Goal: Information Seeking & Learning: Learn about a topic

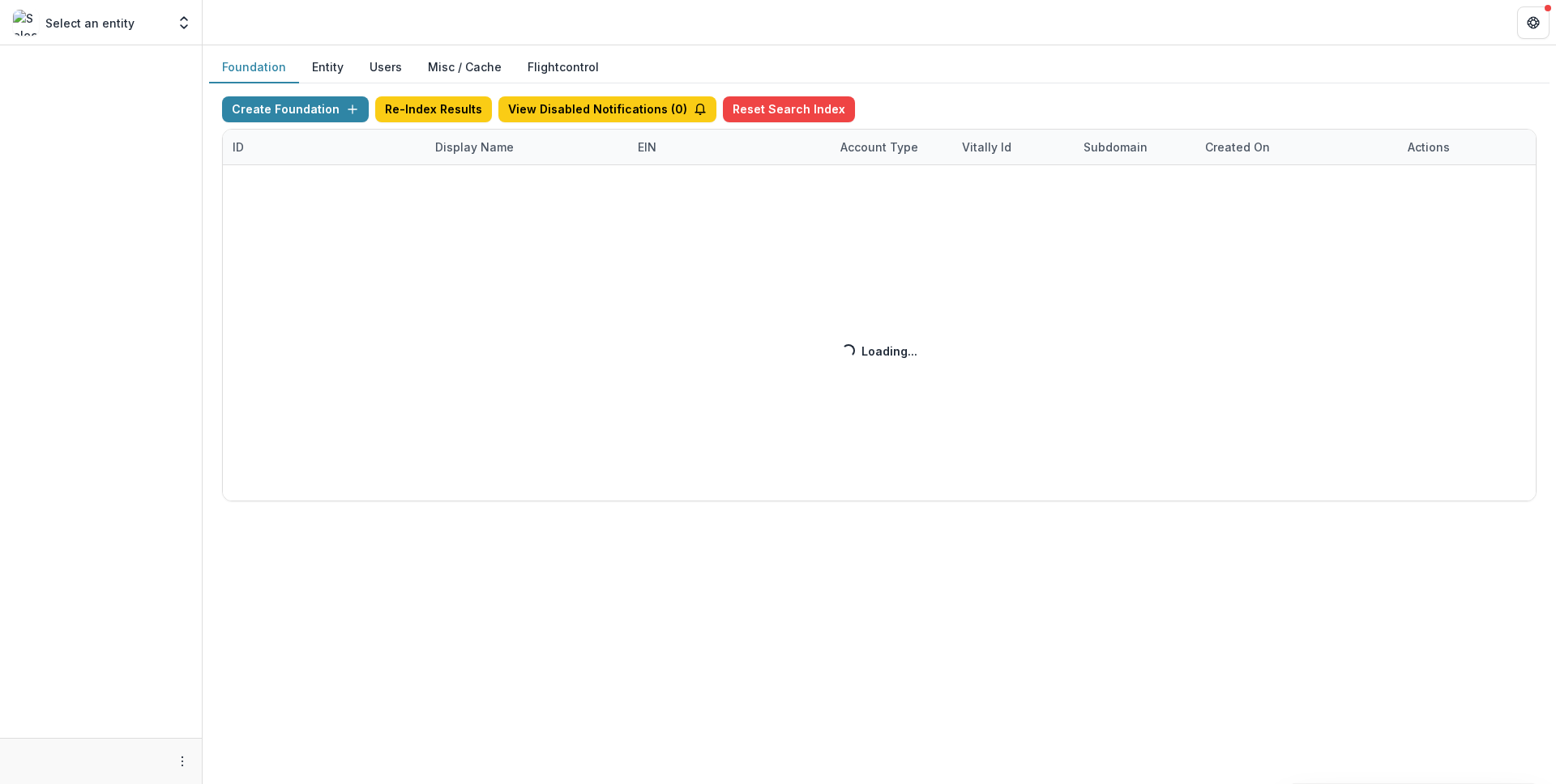
click at [482, 126] on div "Create Foundation Re-Index Results View Disabled Notifications ( 0 ) Reset Sear…" at bounding box center [879, 299] width 1315 height 405
click at [485, 145] on div "Create Foundation Re-Index Results View Disabled Notifications ( 0 ) Reset Sear…" at bounding box center [879, 299] width 1315 height 405
click at [487, 150] on div "Create Foundation Re-Index Results View Disabled Notifications ( 0 ) Reset Sear…" at bounding box center [879, 299] width 1315 height 405
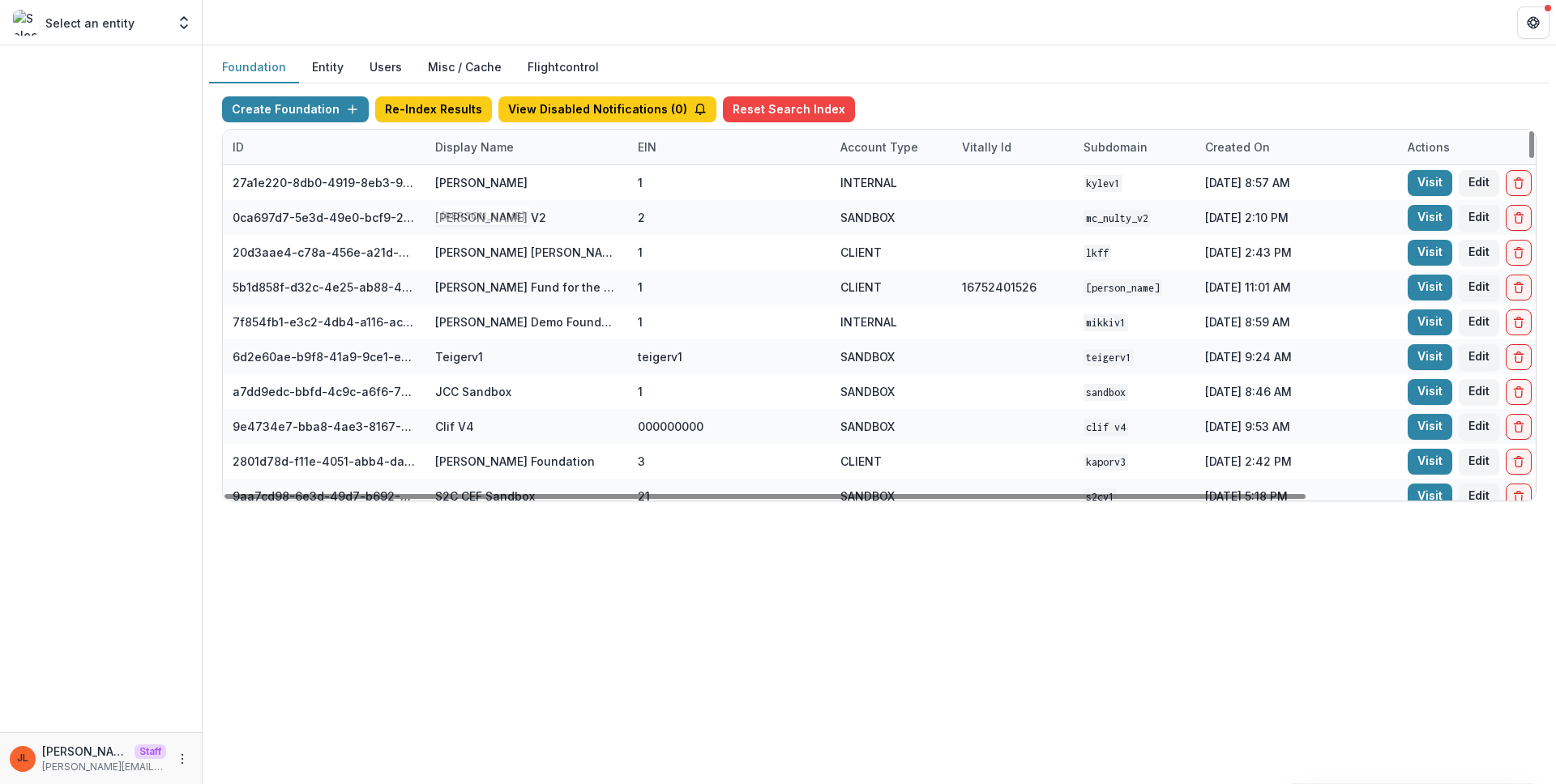
click at [483, 142] on div "Display Name" at bounding box center [474, 147] width 98 height 17
click at [480, 171] on input at bounding box center [526, 184] width 194 height 26
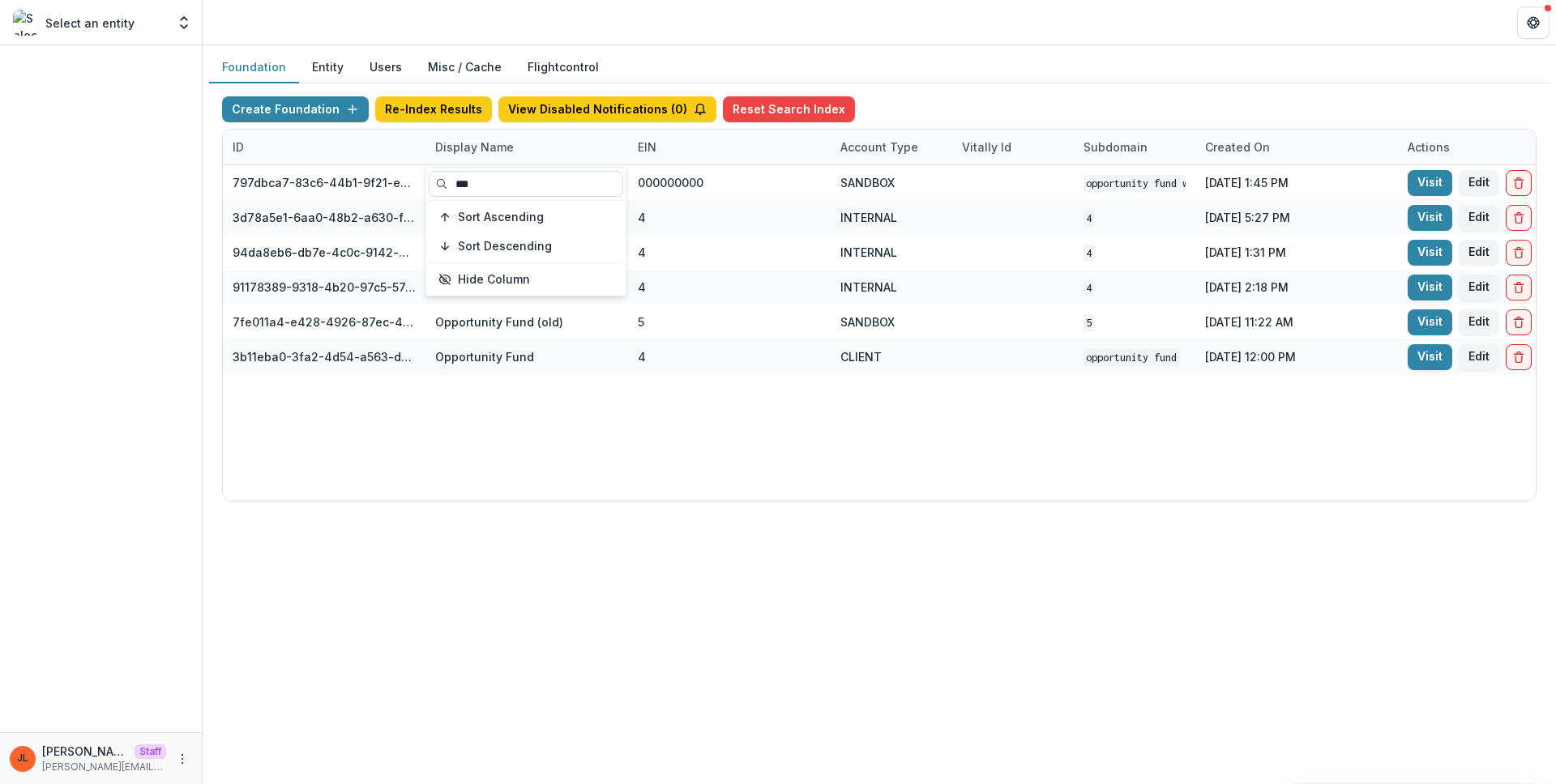
type input "***"
click at [862, 412] on div "797dbca7-83c6-44b1-9f21-ee3637c7698d Opportunity Fund Workflow Sandbox 00000000…" at bounding box center [1013, 333] width 1581 height 335
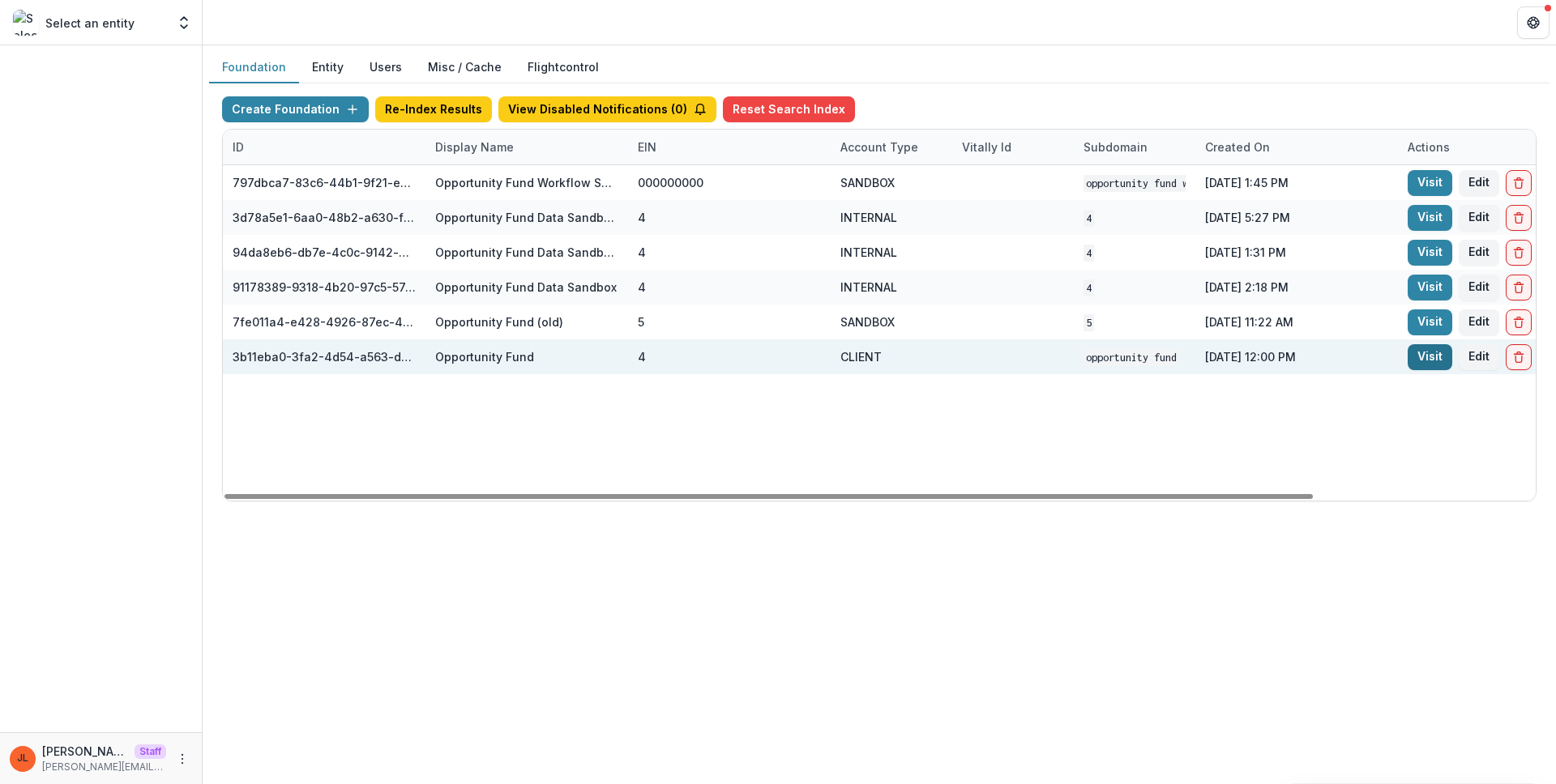
click at [1438, 356] on link "Visit" at bounding box center [1430, 357] width 45 height 26
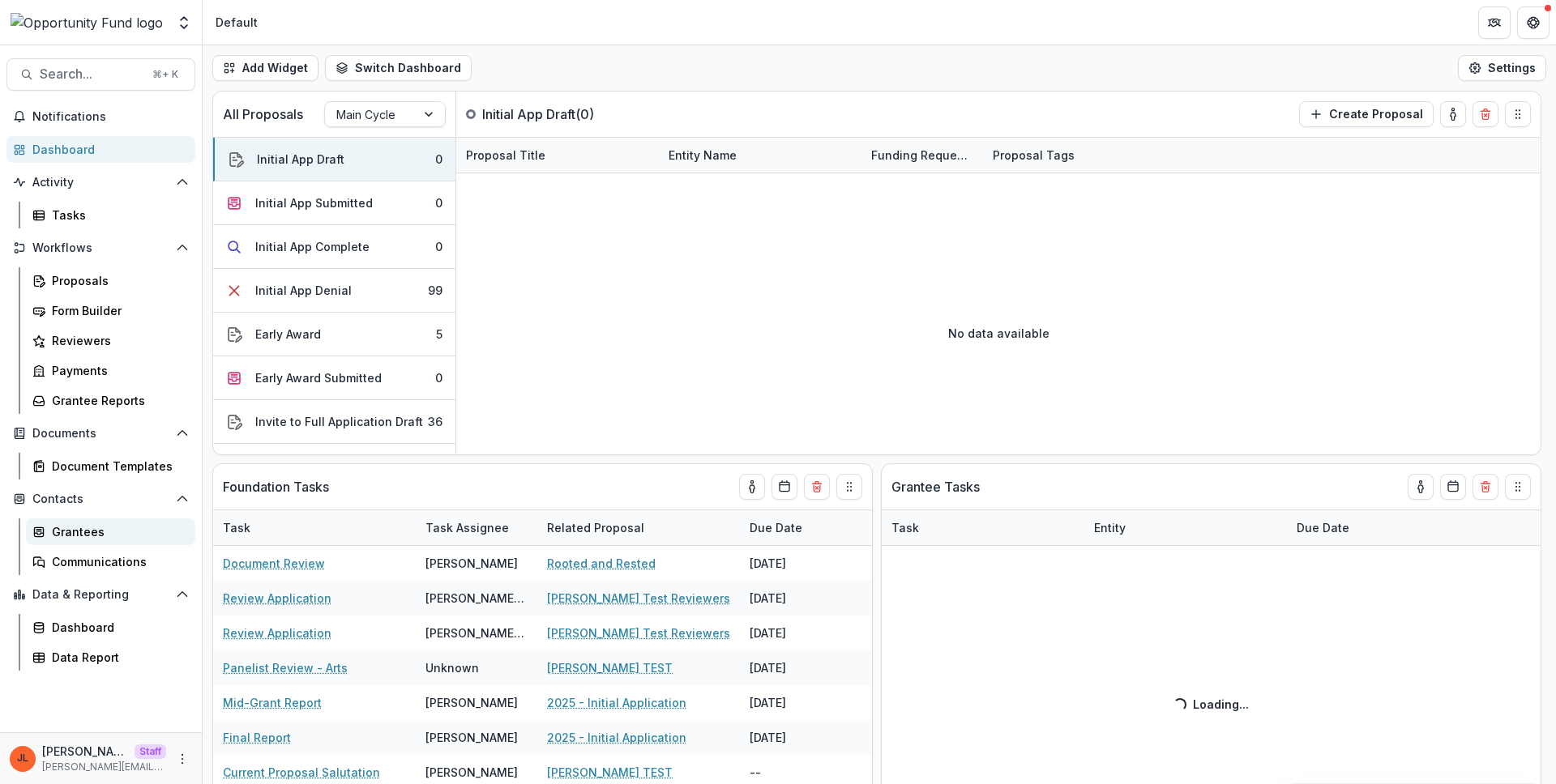
click at [90, 524] on div "Grantees" at bounding box center [117, 532] width 130 height 17
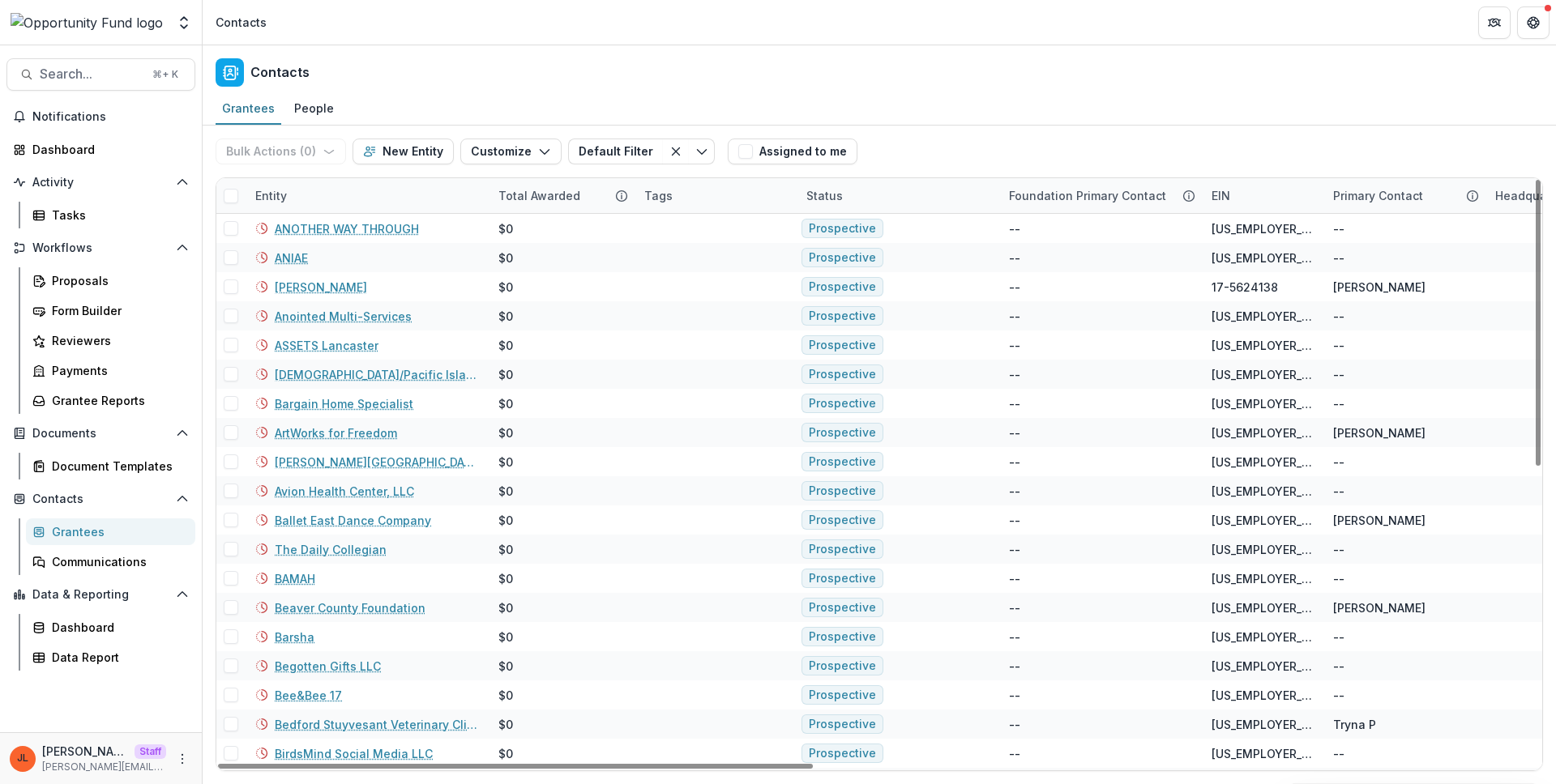
click at [534, 208] on div "Total Awarded" at bounding box center [561, 195] width 146 height 34
click at [566, 303] on button "Sort Descending" at bounding box center [589, 295] width 194 height 26
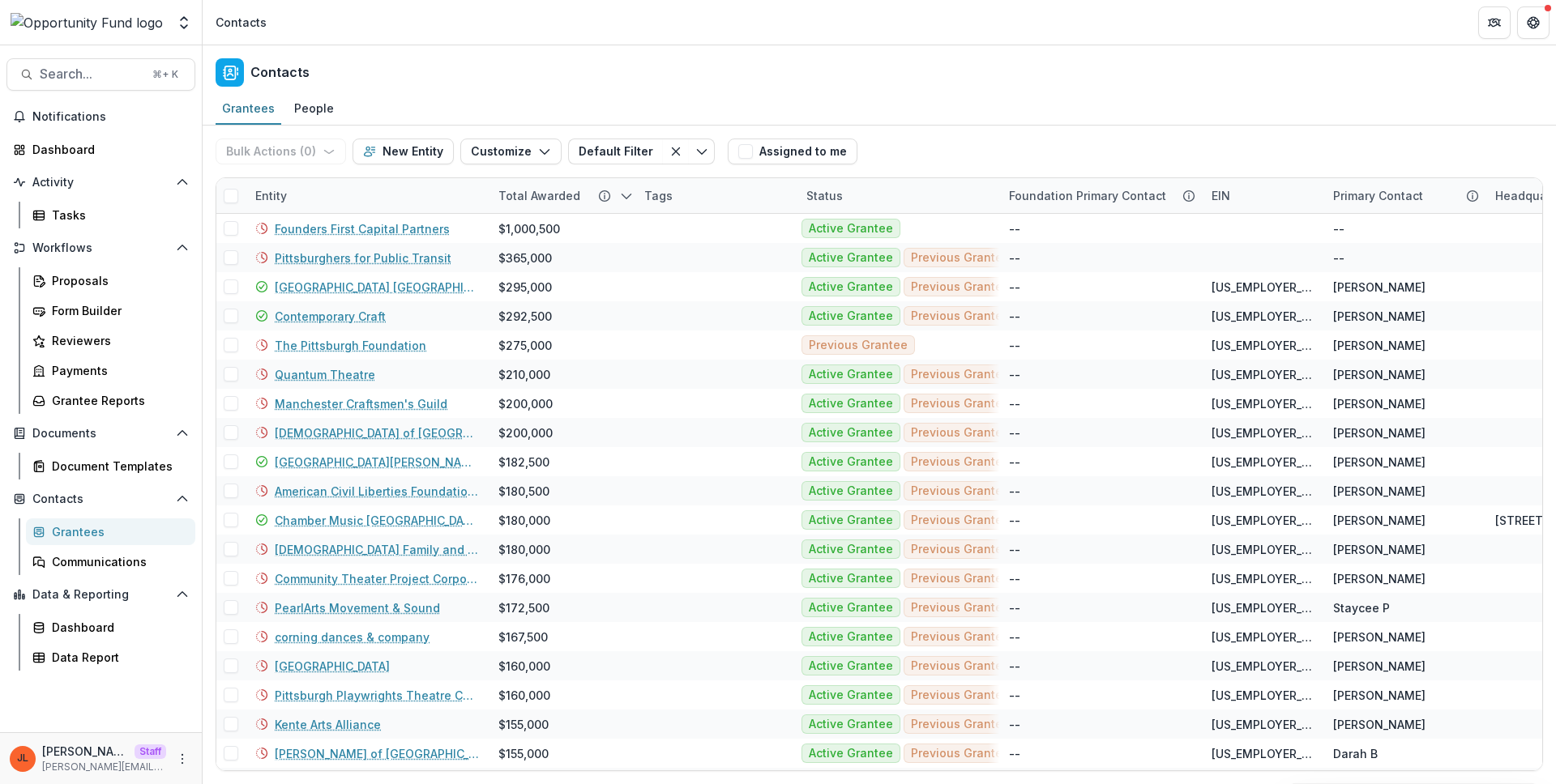
click at [689, 34] on header "Contacts" at bounding box center [880, 22] width 1354 height 45
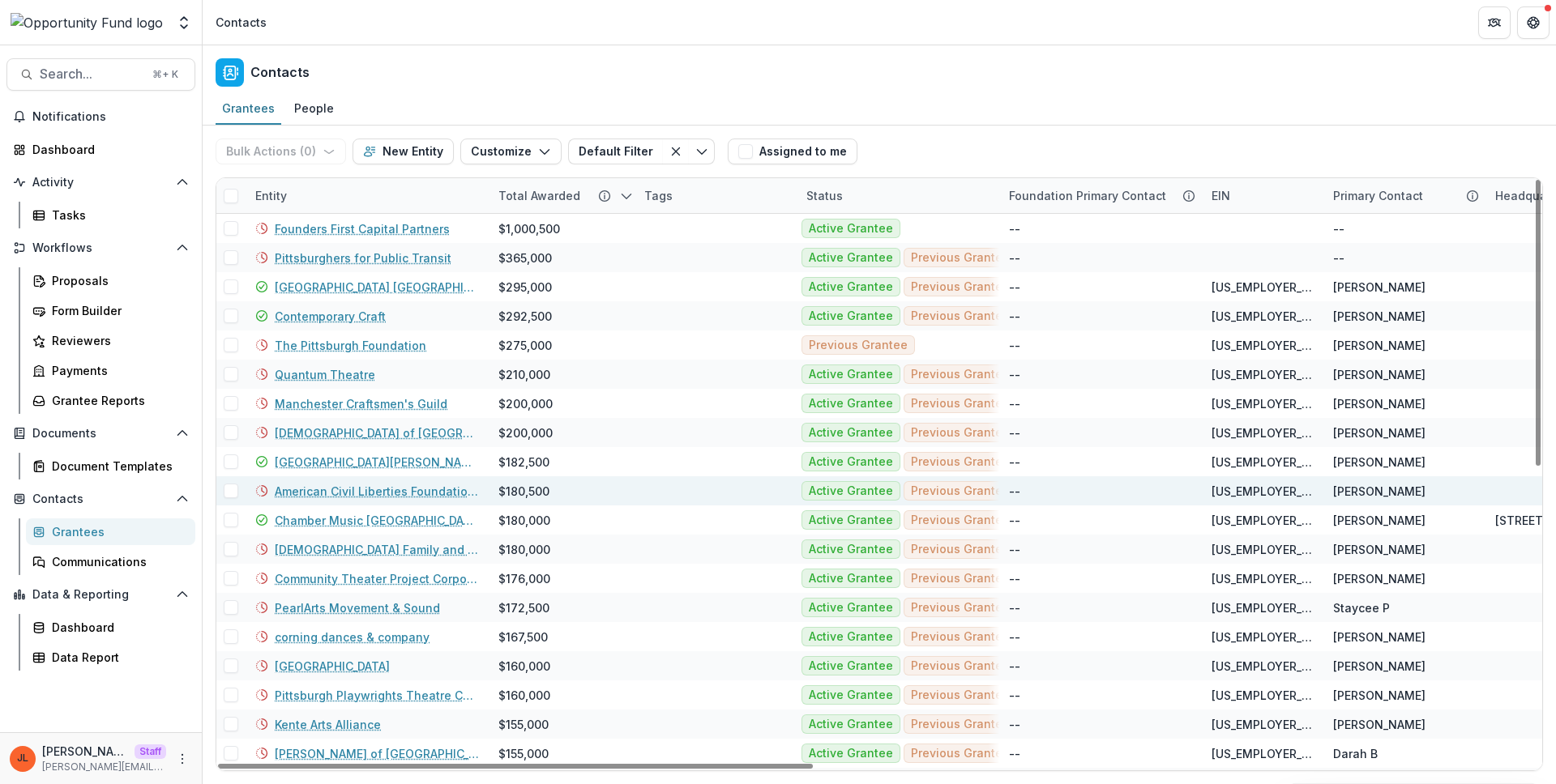
click at [390, 484] on link "American Civil Liberties Foundation of [US_STATE]" at bounding box center [376, 491] width 204 height 17
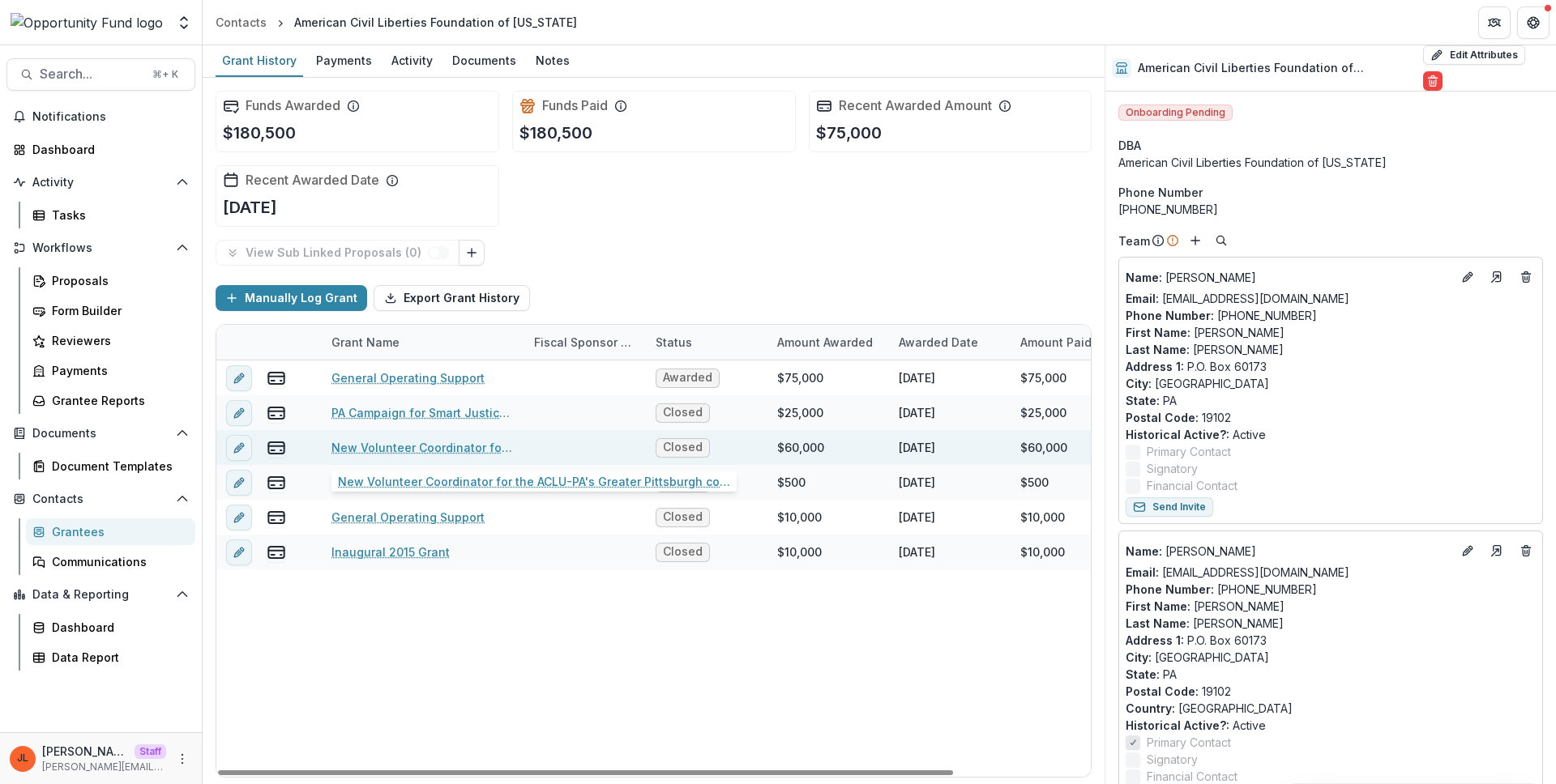
click at [440, 444] on link "New Volunteer Coordinator for the ACLU-PA's Greater Pittsburgh community" at bounding box center [422, 448] width 183 height 17
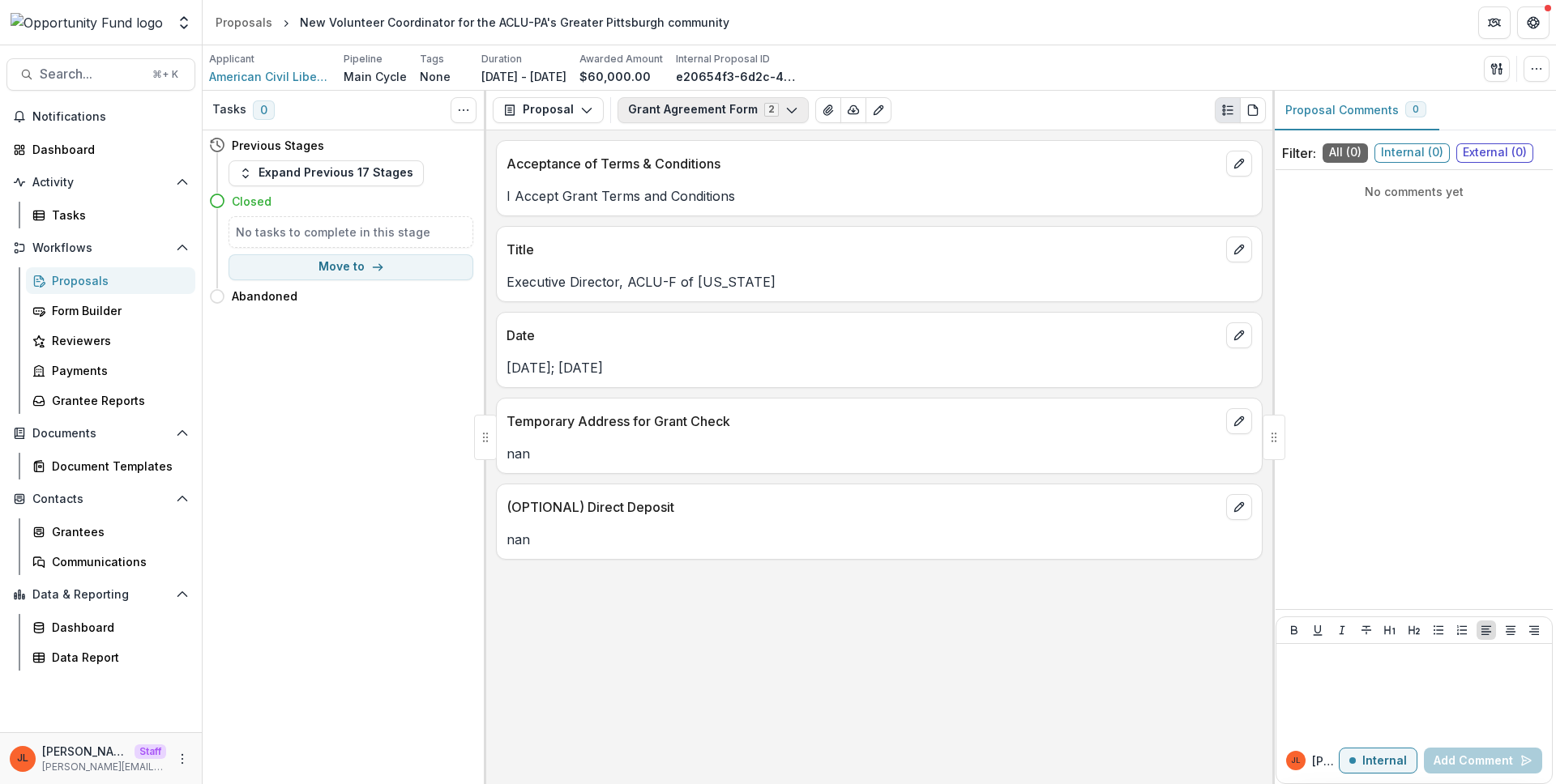
click at [715, 113] on button "Grant Agreement Form 2" at bounding box center [713, 110] width 192 height 26
drag, startPoint x: 826, startPoint y: 544, endPoint x: 825, endPoint y: 565, distance: 21.0
click at [825, 545] on p "nan" at bounding box center [879, 540] width 746 height 19
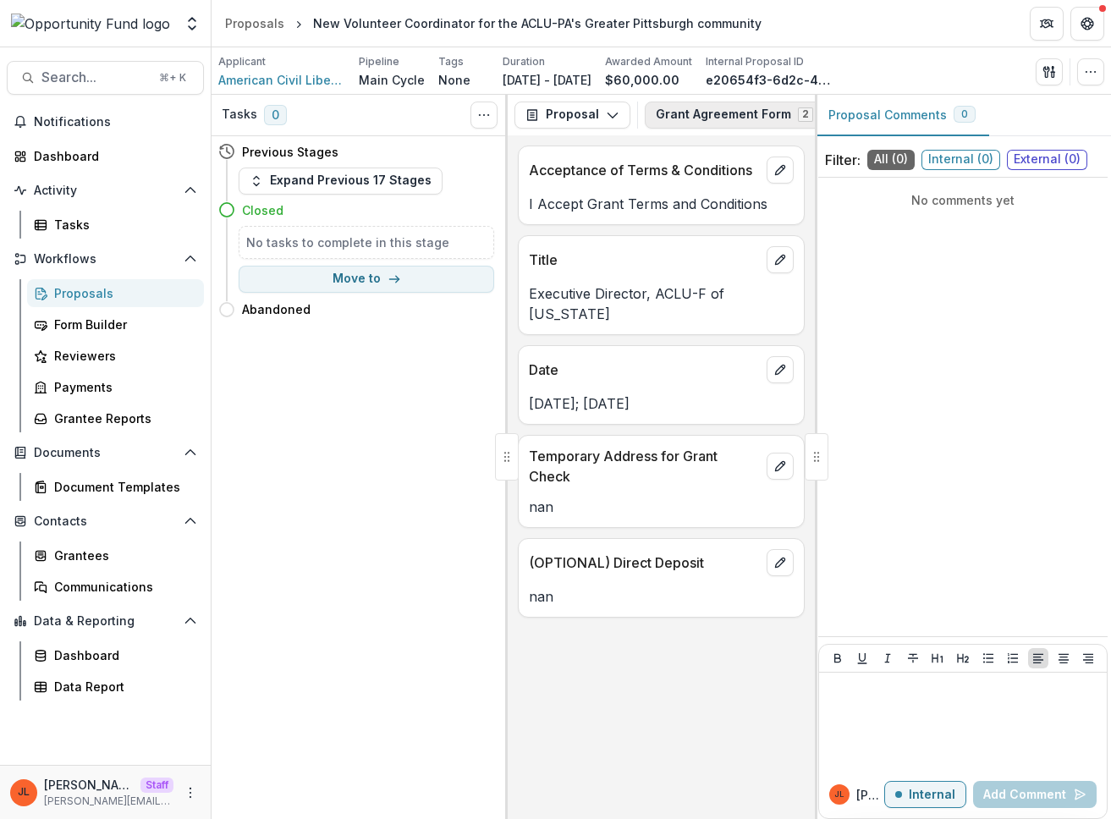
click at [712, 112] on button "Grant Agreement Form 2" at bounding box center [745, 115] width 200 height 27
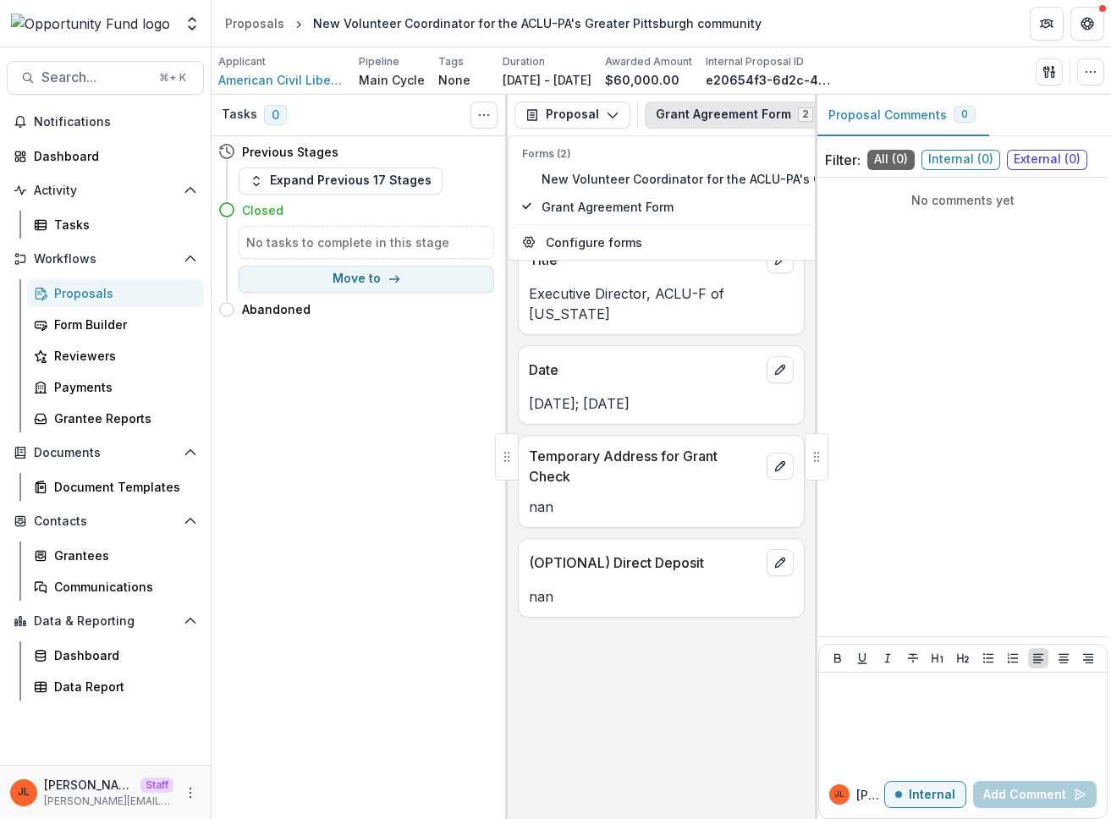
click at [690, 332] on div "Title Executive Director, ACLU-F of Pennsylvania" at bounding box center [661, 285] width 287 height 100
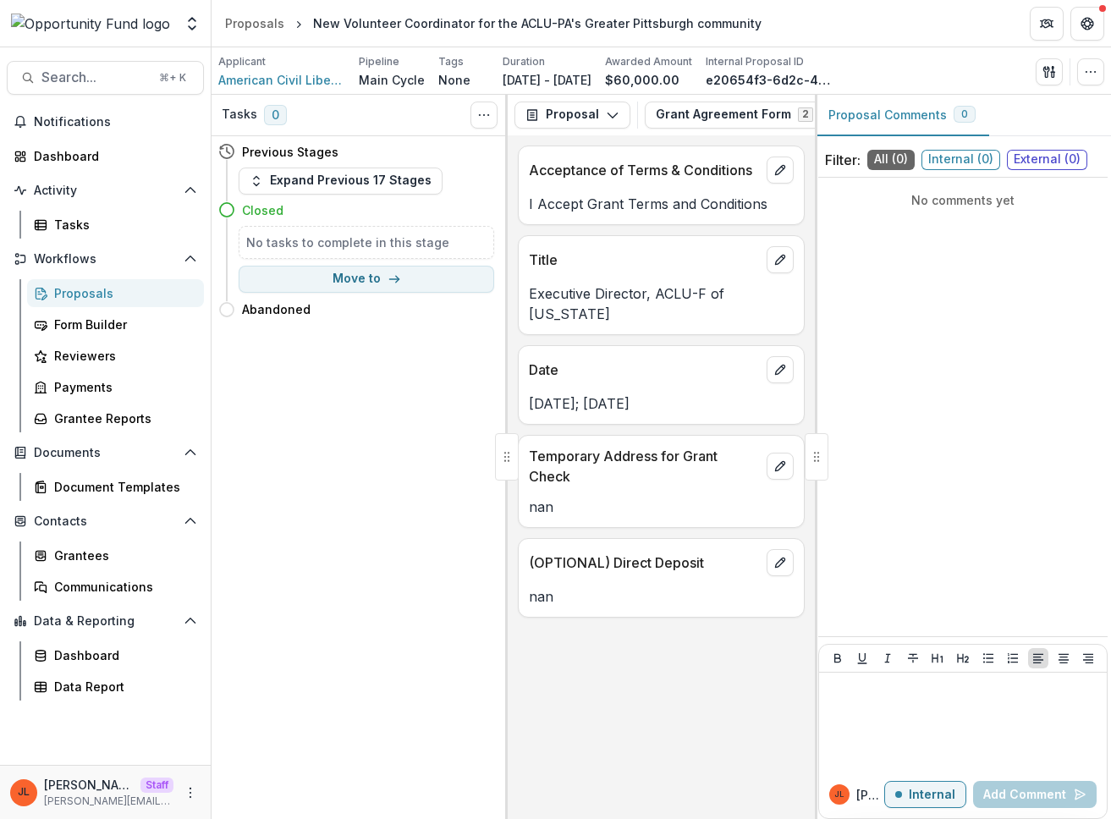
click at [945, 426] on div "No comments yet" at bounding box center [963, 408] width 289 height 446
click at [122, 416] on div "Grantee Reports" at bounding box center [122, 419] width 136 height 18
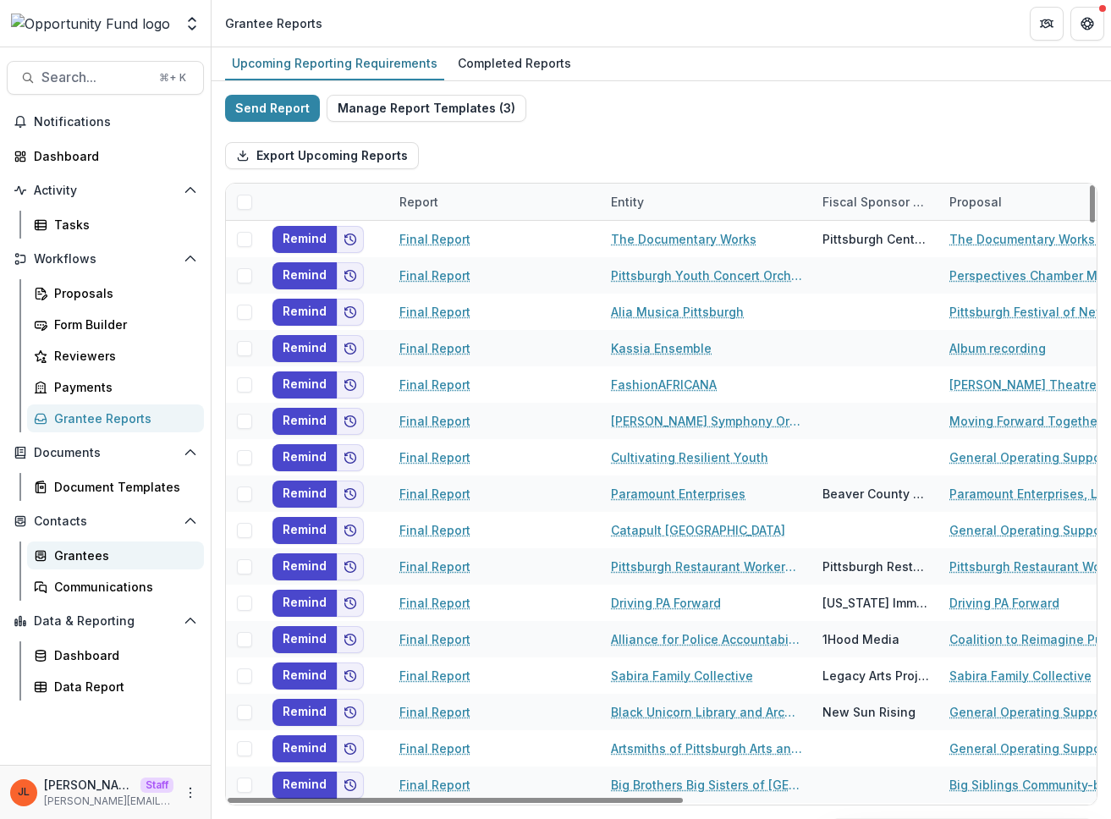
click at [94, 561] on div "Grantees" at bounding box center [122, 556] width 136 height 18
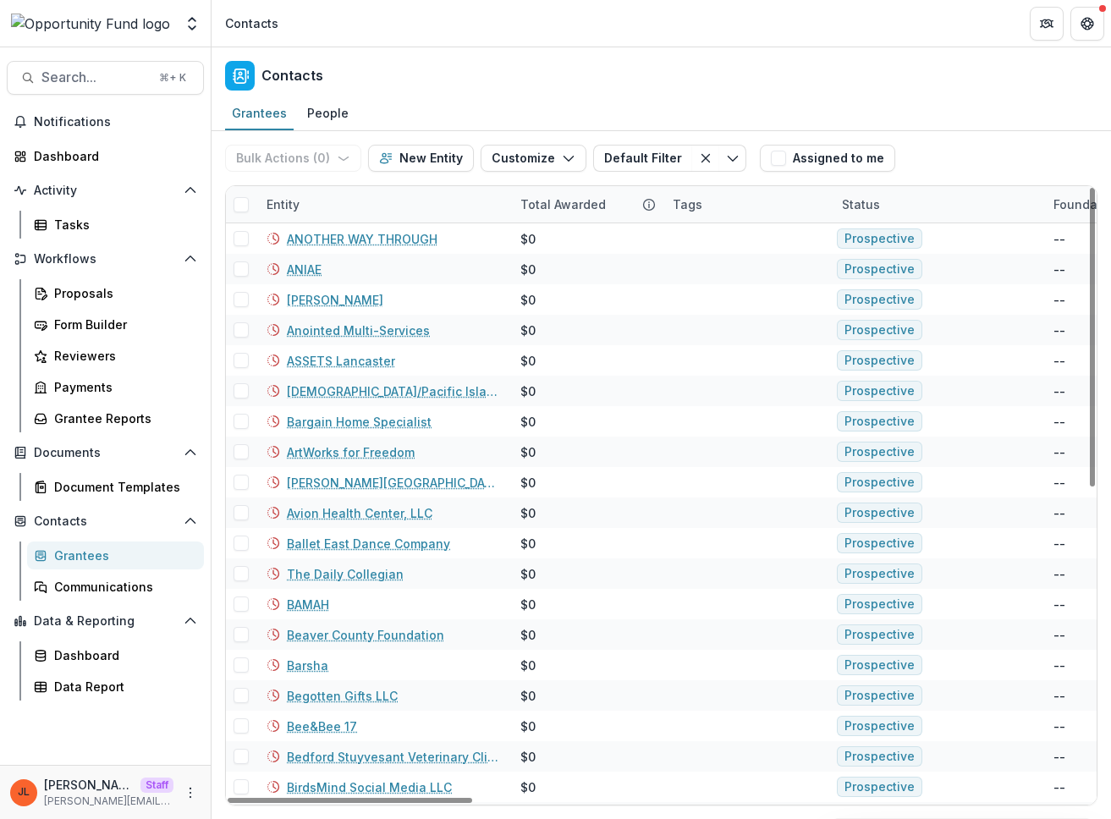
click at [576, 203] on div "Total Awarded" at bounding box center [563, 205] width 106 height 18
click at [590, 304] on span "Sort Descending" at bounding box center [593, 308] width 98 height 14
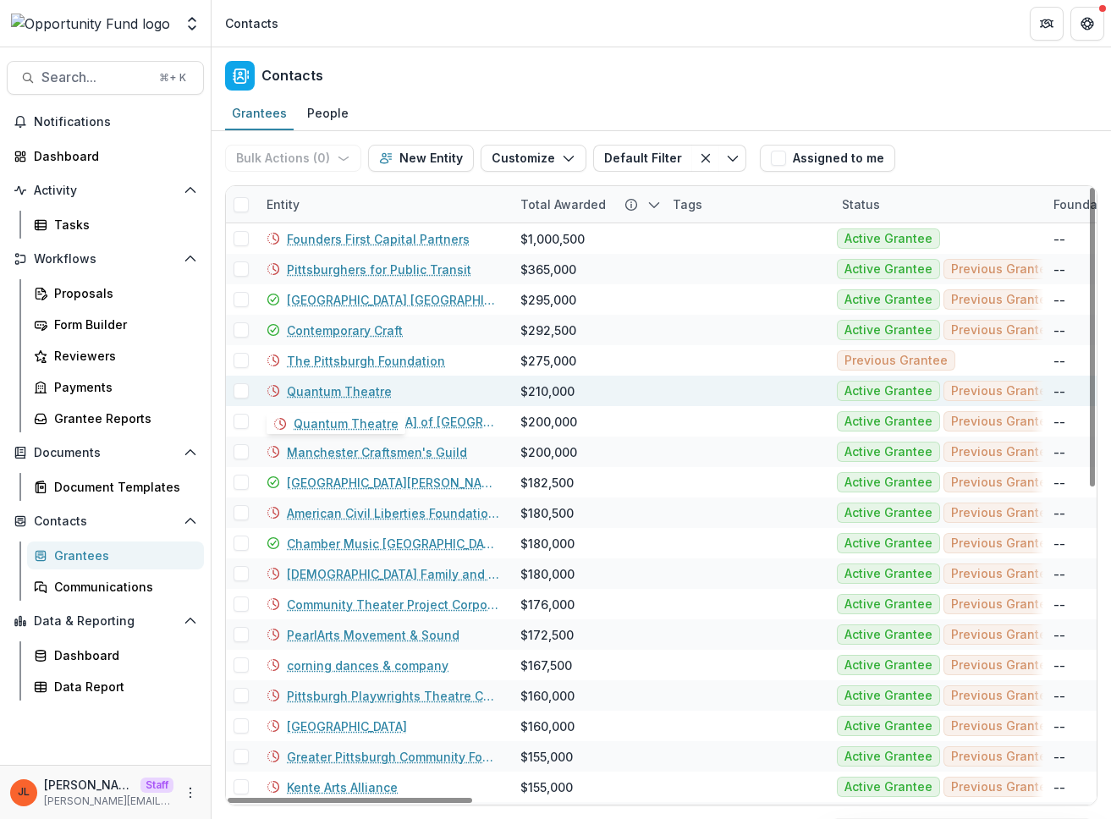
click at [440, 390] on div "Quantum Theatre" at bounding box center [384, 391] width 234 height 30
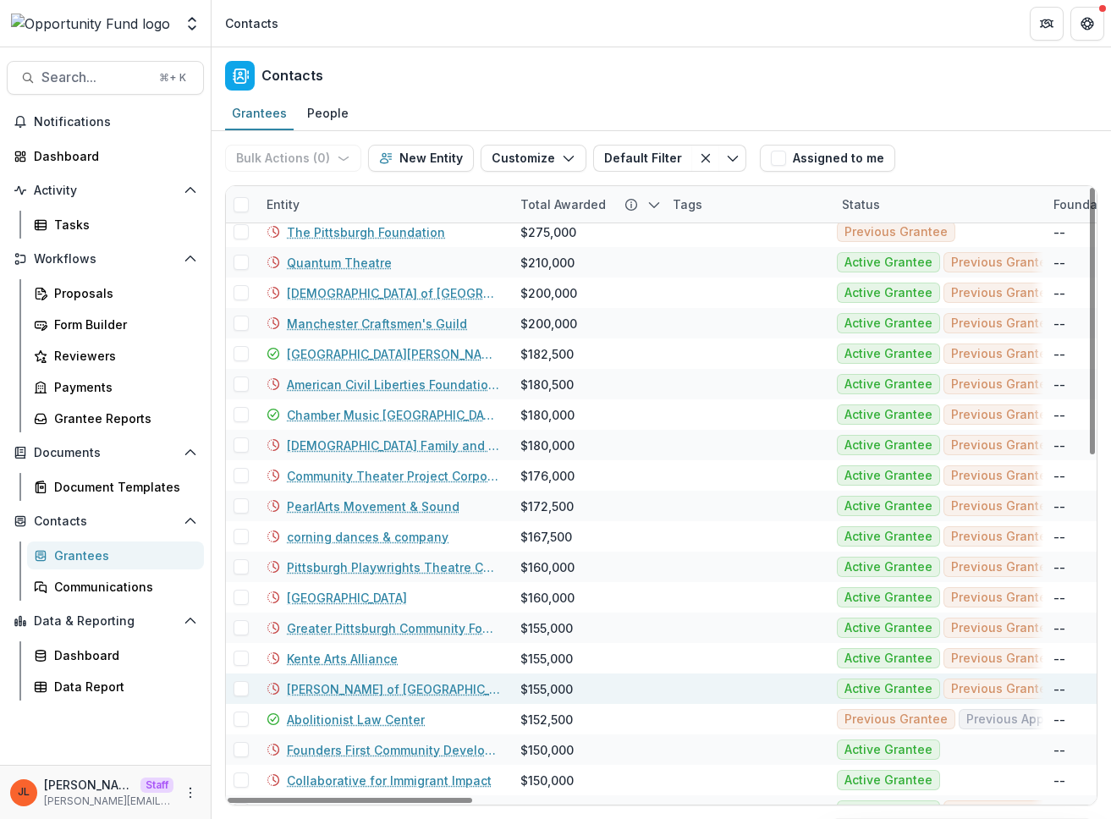
scroll to position [333, 0]
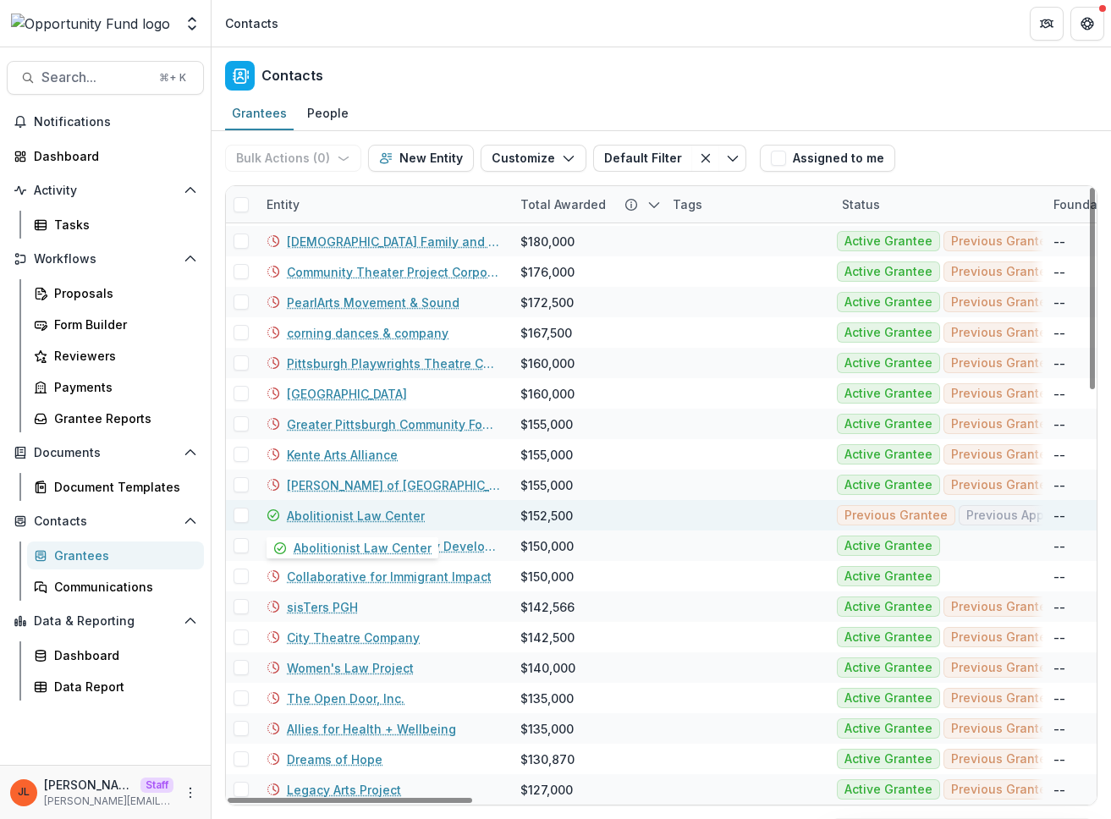
click at [378, 515] on link "Abolitionist Law Center" at bounding box center [356, 516] width 138 height 18
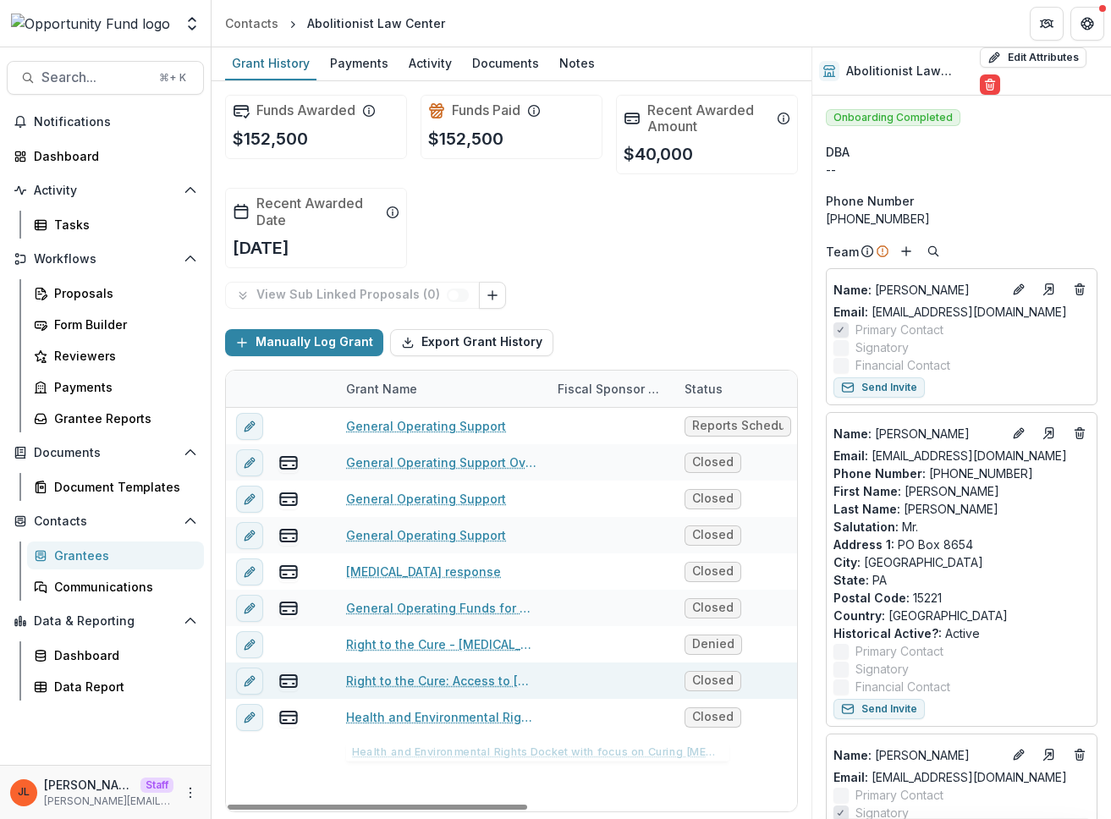
click at [474, 686] on link "Right to the Cure: Access to Hepatitis C Treatment in Prison" at bounding box center [441, 681] width 191 height 18
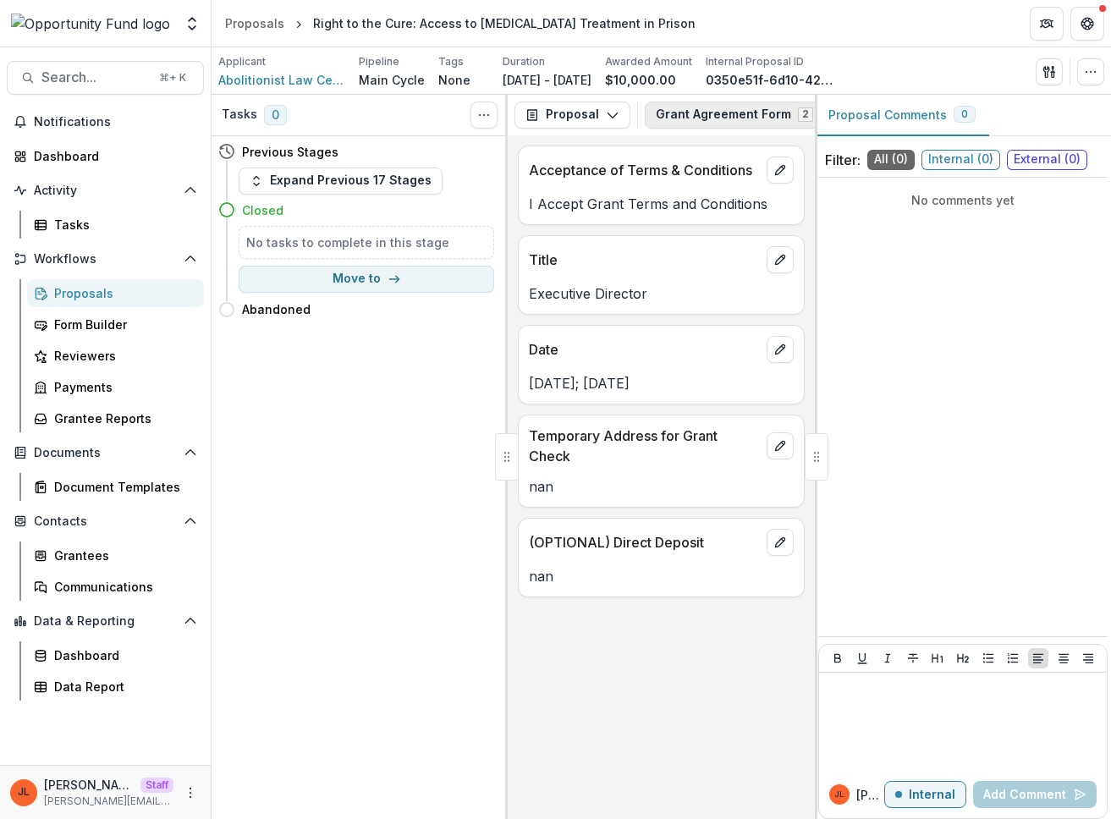
click at [703, 113] on button "Grant Agreement Form 2" at bounding box center [745, 115] width 200 height 27
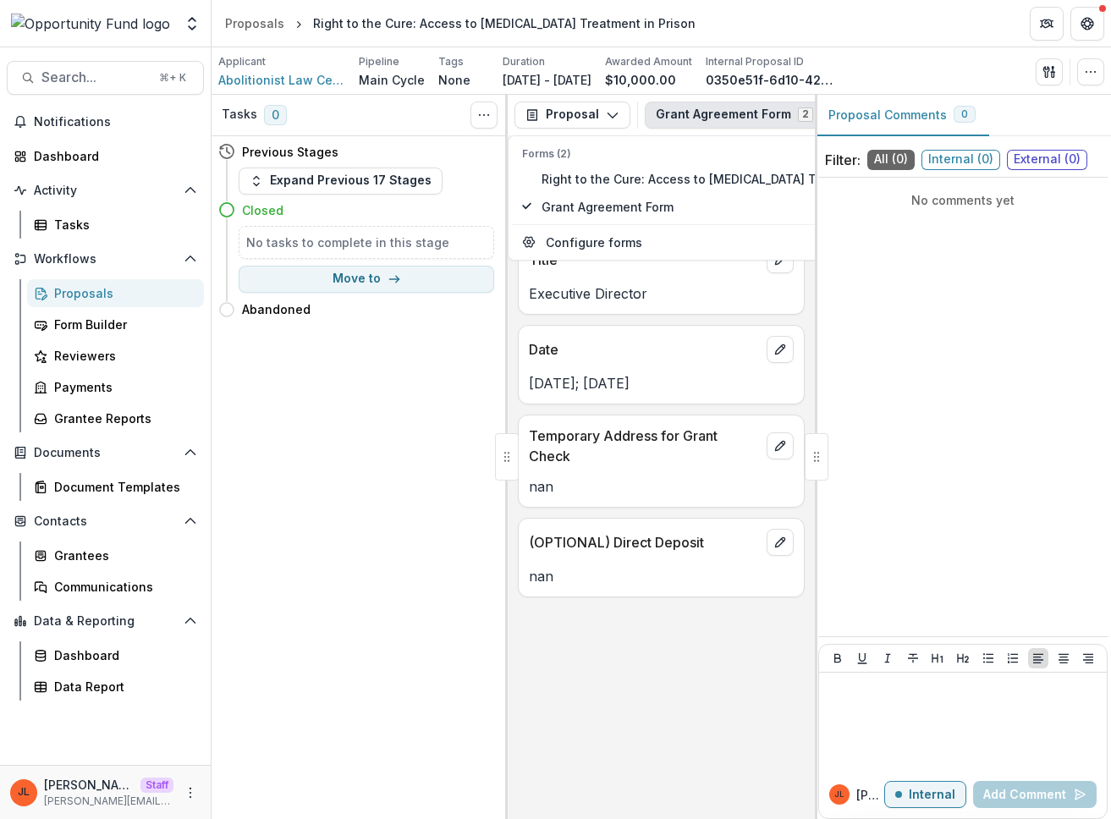
click at [690, 681] on div "Acceptance of Terms & Conditions I Accept Grant Terms and Conditions Title Exec…" at bounding box center [661, 477] width 307 height 685
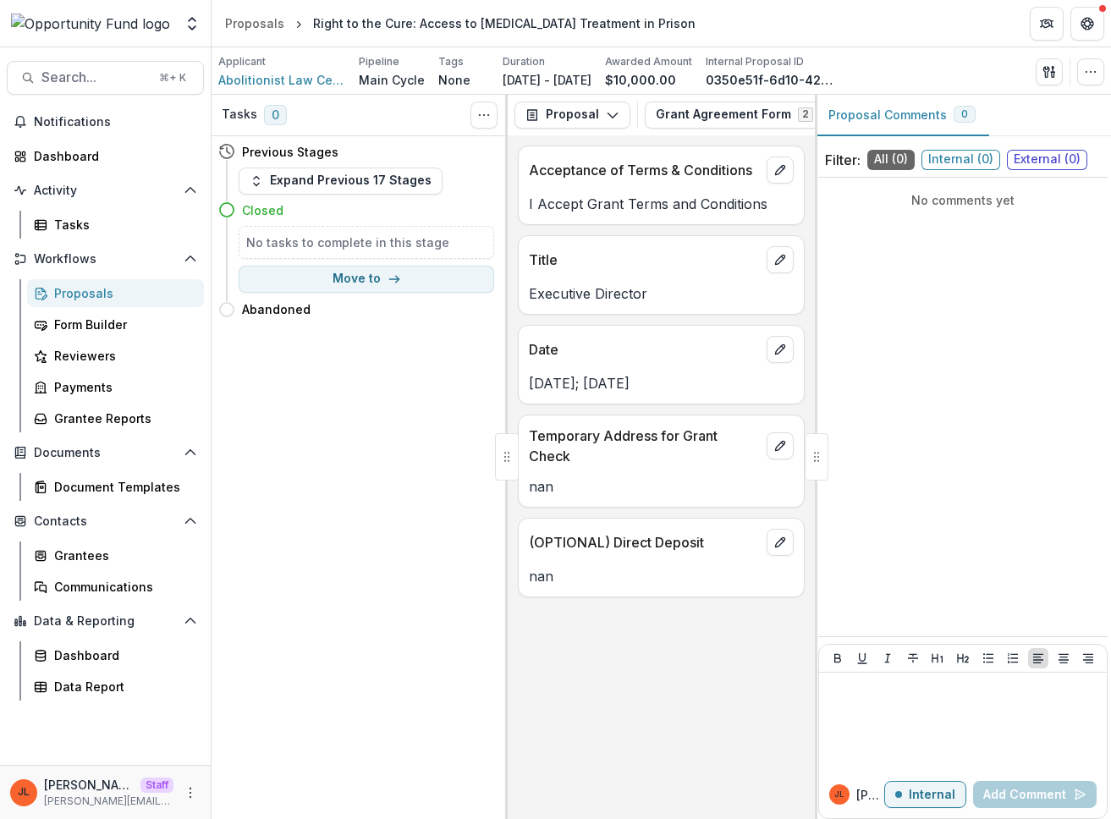
click at [621, 682] on div "Acceptance of Terms & Conditions I Accept Grant Terms and Conditions Title Exec…" at bounding box center [661, 477] width 307 height 685
click at [655, 631] on div "Acceptance of Terms & Conditions I Accept Grant Terms and Conditions Title Exec…" at bounding box center [661, 477] width 307 height 685
click at [719, 108] on button "Grant Agreement Form 2" at bounding box center [745, 115] width 200 height 27
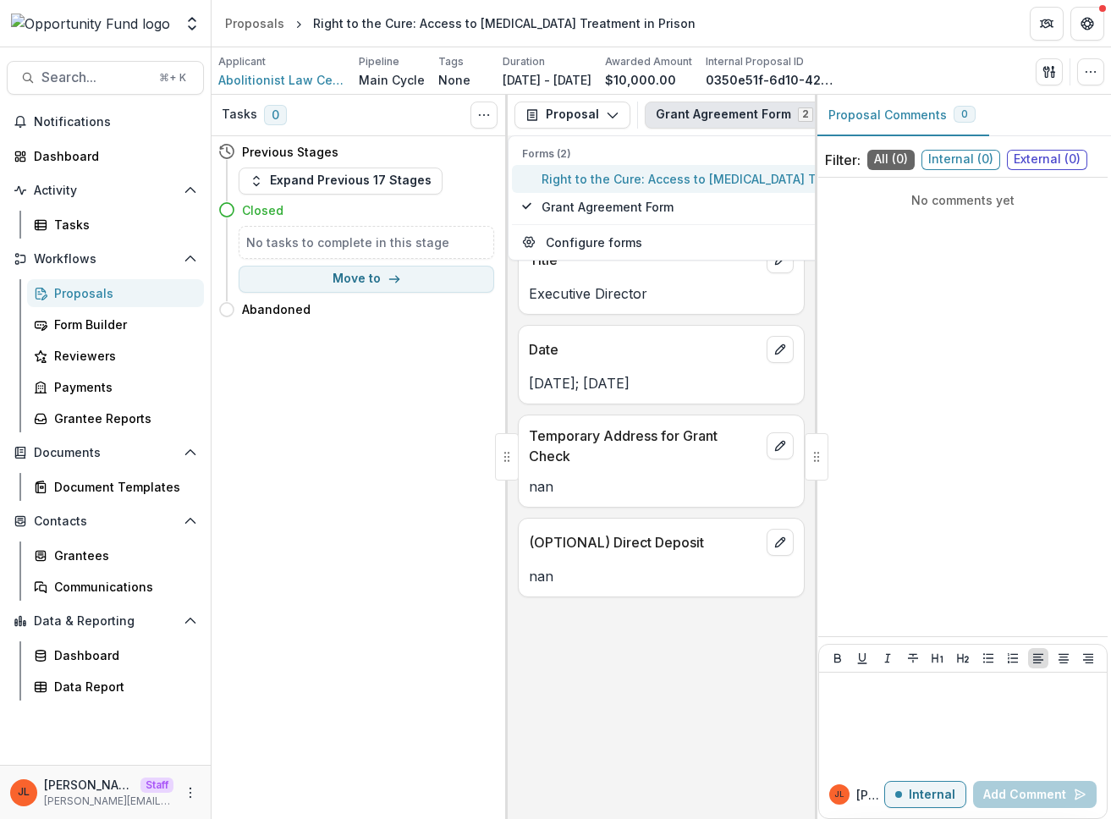
click at [696, 181] on span "Right to the Cure: Access to Hepatitis C Treatment in Prison" at bounding box center [733, 179] width 383 height 18
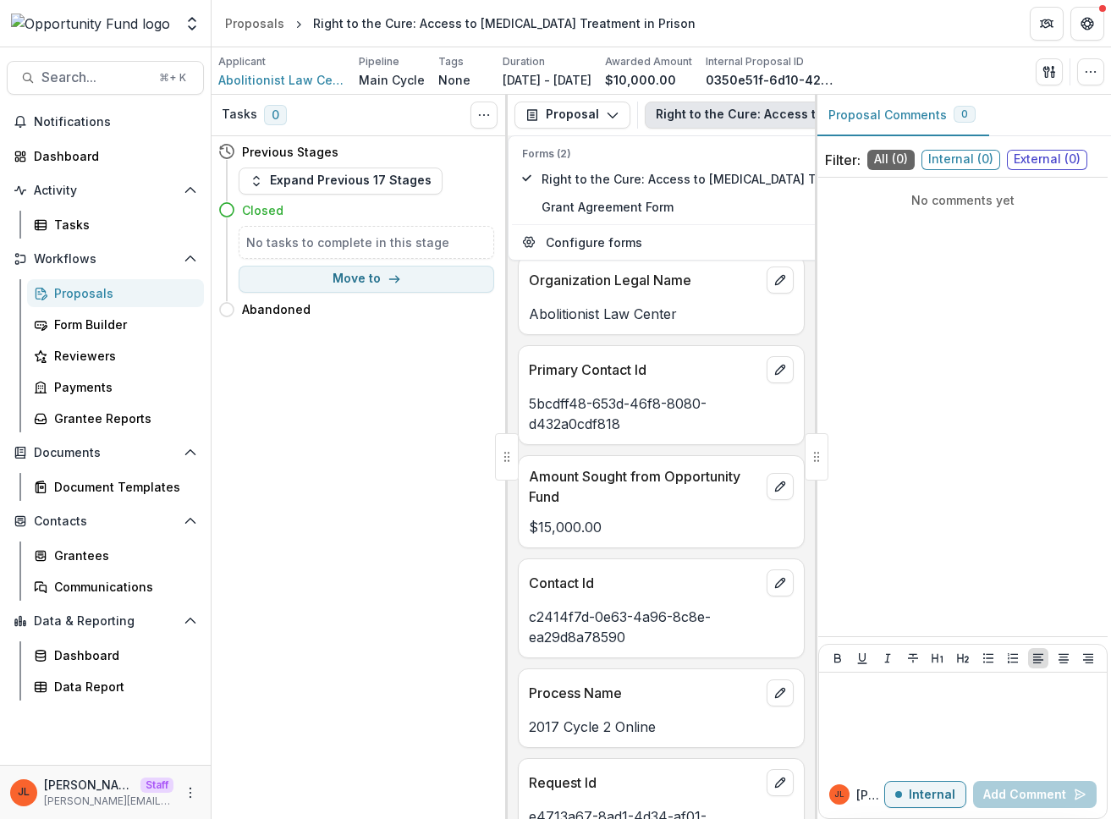
click at [697, 380] on p "Primary Contact Id" at bounding box center [644, 370] width 231 height 20
